Goal: Task Accomplishment & Management: Complete application form

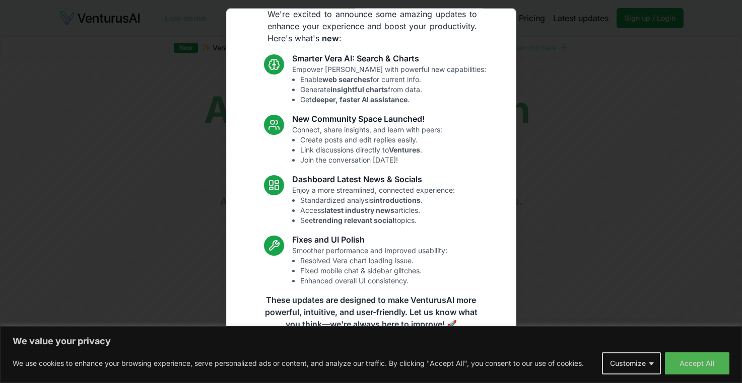
scroll to position [37, 0]
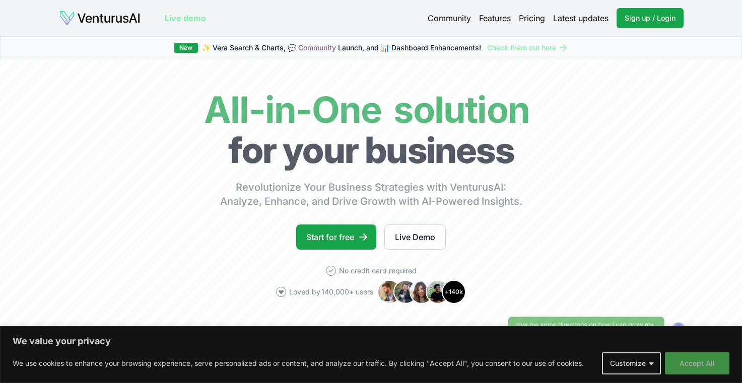
click at [698, 372] on button "Accept All" at bounding box center [697, 364] width 64 height 22
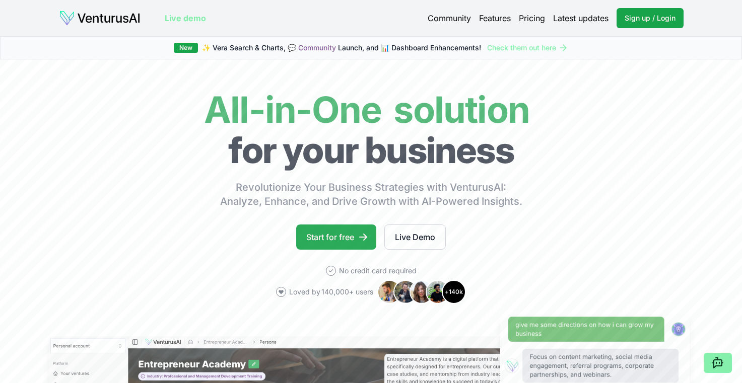
click at [353, 238] on link "Start for free" at bounding box center [336, 237] width 80 height 25
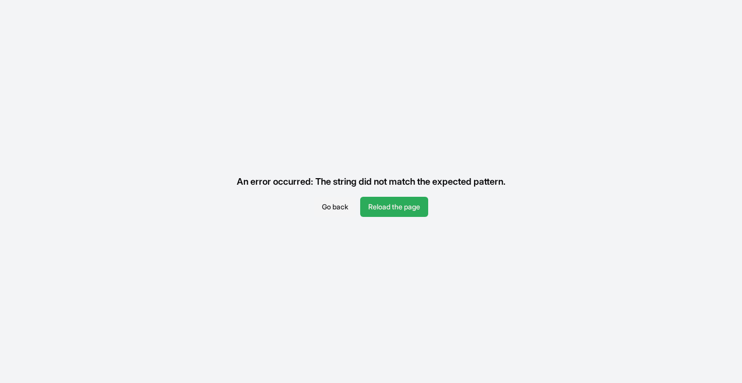
click at [382, 206] on button "Reload the page" at bounding box center [394, 207] width 68 height 20
click at [390, 199] on button "Reload the page" at bounding box center [394, 207] width 68 height 20
click at [401, 213] on button "Reload the page" at bounding box center [394, 207] width 68 height 20
click at [330, 197] on button "Go back" at bounding box center [335, 207] width 42 height 20
click at [380, 198] on button "Reload the page" at bounding box center [394, 207] width 68 height 20
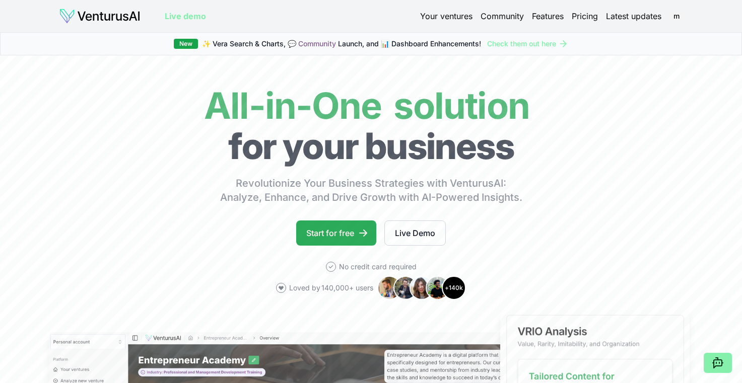
click at [364, 232] on icon at bounding box center [363, 233] width 10 height 10
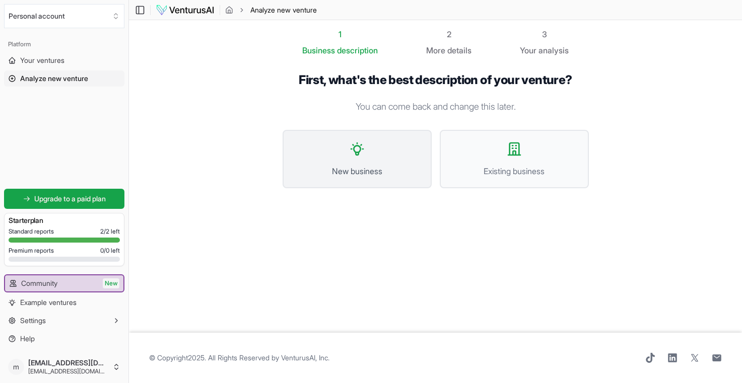
click at [350, 168] on span "New business" at bounding box center [357, 171] width 127 height 12
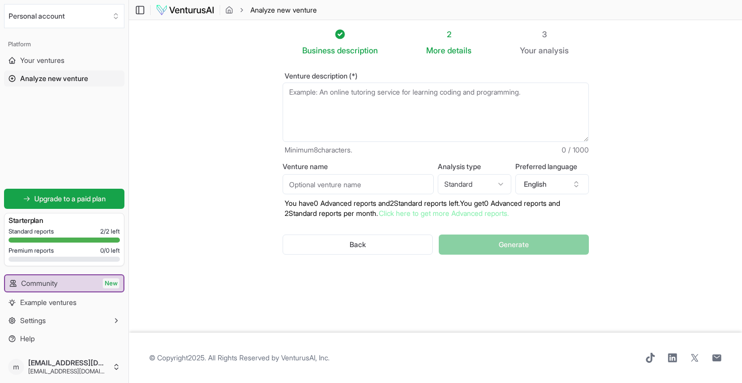
click at [476, 181] on html "We value your privacy We use cookies to enhance your browsing experience, serve…" at bounding box center [371, 191] width 742 height 383
click at [472, 185] on html "We value your privacy We use cookies to enhance your browsing experience, serve…" at bounding box center [371, 191] width 742 height 383
click at [552, 185] on button "English" at bounding box center [552, 184] width 74 height 20
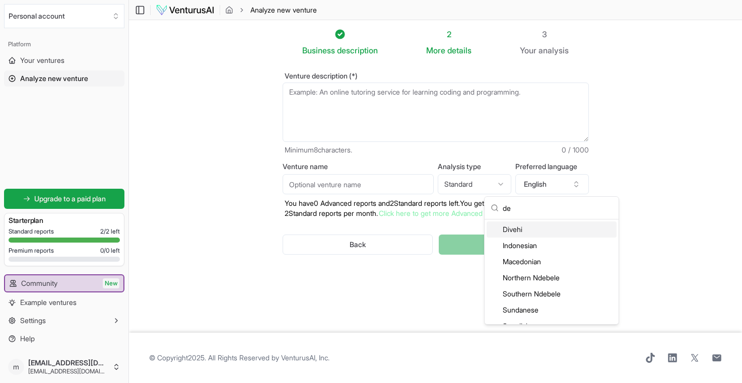
type input "d"
type input "ger"
click at [526, 229] on div "German" at bounding box center [552, 230] width 130 height 16
